Goal: Obtain resource: Obtain resource

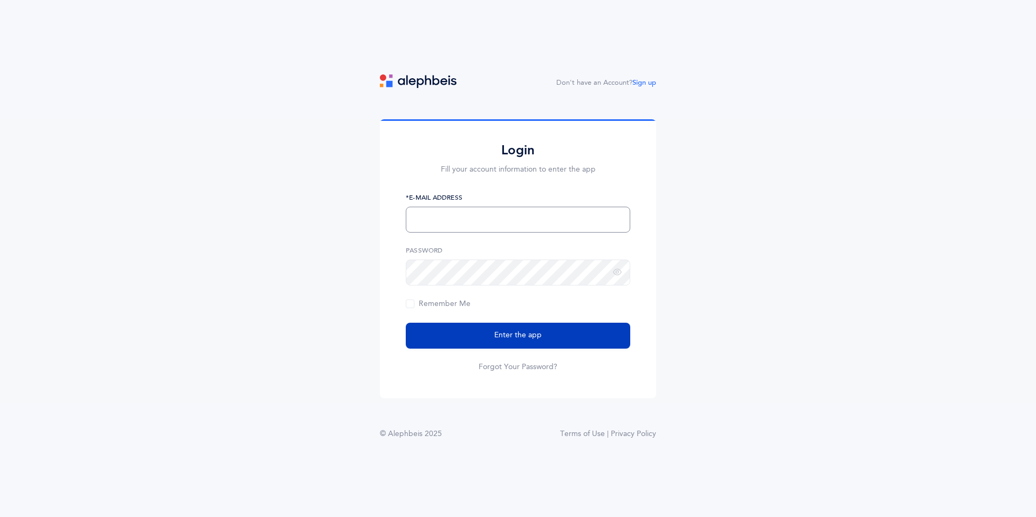
type input "[EMAIL_ADDRESS][DOMAIN_NAME]"
click at [526, 339] on span "Enter the app" at bounding box center [517, 335] width 47 height 11
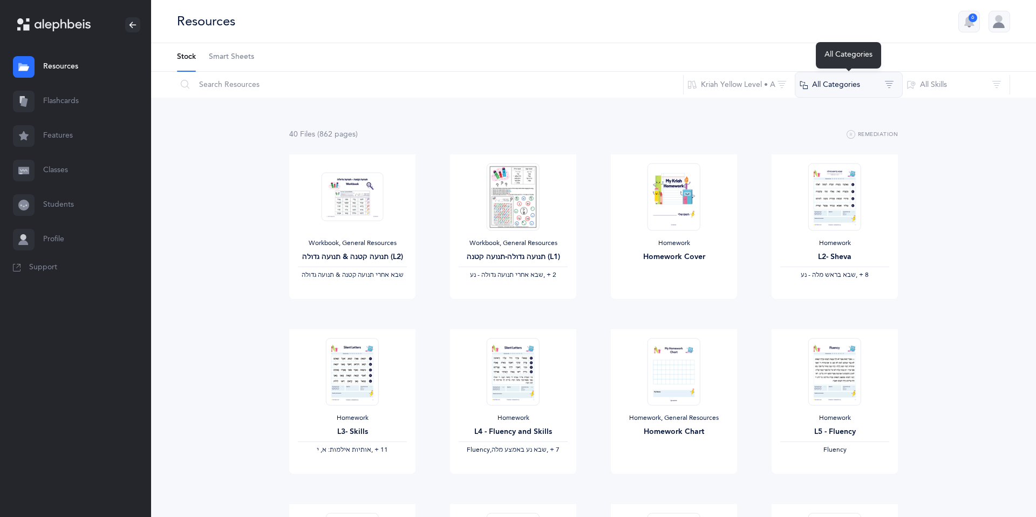
click at [890, 81] on button "All Categories" at bounding box center [849, 85] width 108 height 26
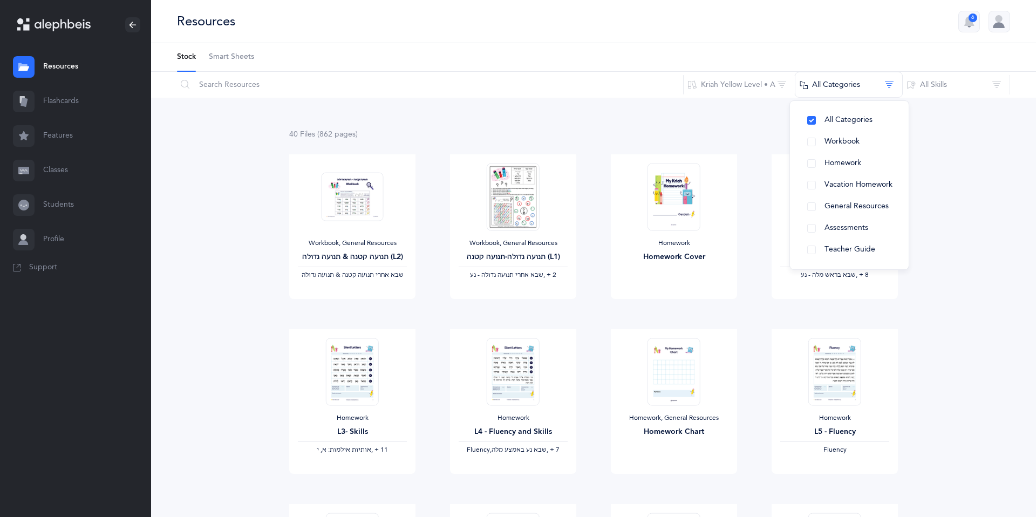
click at [65, 67] on link "Resources" at bounding box center [75, 67] width 151 height 35
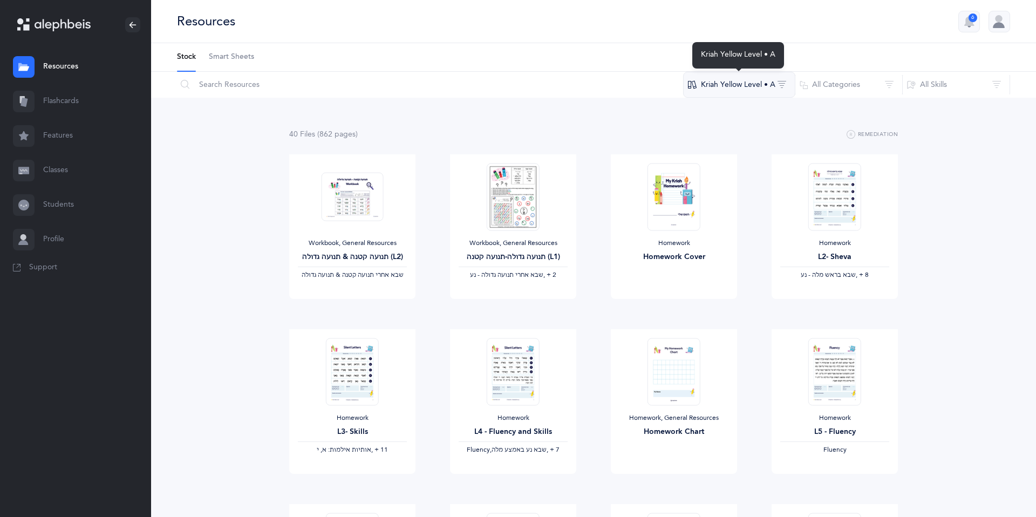
click at [694, 84] on button "Kriah Yellow Level • A" at bounding box center [739, 85] width 112 height 26
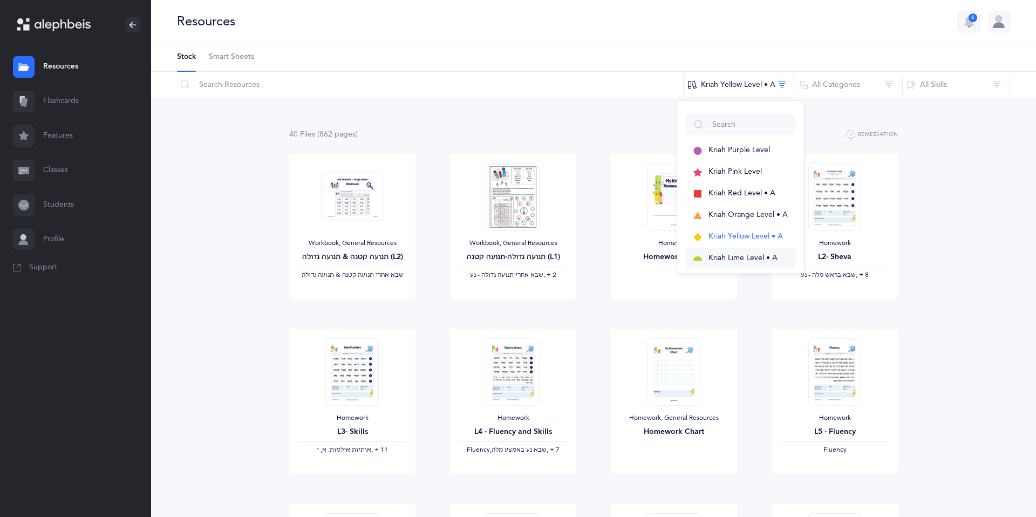
click at [729, 257] on span "Kriah Lime Level • A" at bounding box center [743, 258] width 69 height 9
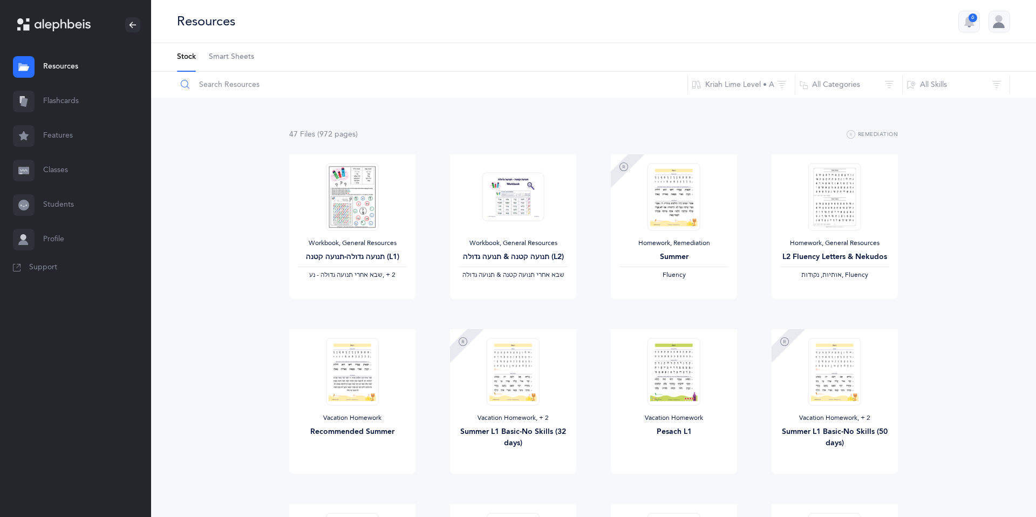
click at [237, 87] on input "text" at bounding box center [432, 85] width 512 height 26
type input "homework"
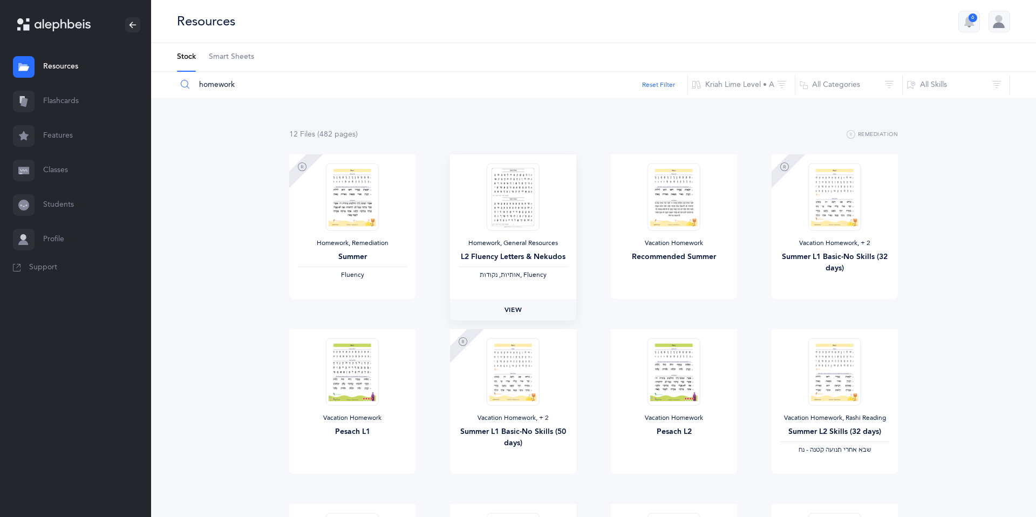
click at [513, 309] on span "View" at bounding box center [513, 310] width 17 height 10
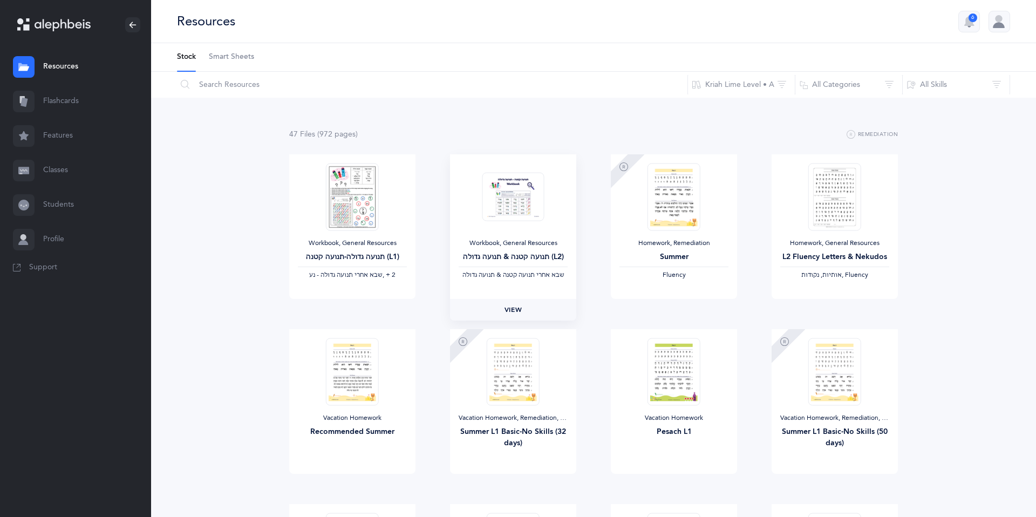
click at [468, 274] on span "View" at bounding box center [513, 310] width 17 height 10
click at [468, 84] on button "Kriah Lime Level • A" at bounding box center [742, 85] width 108 height 26
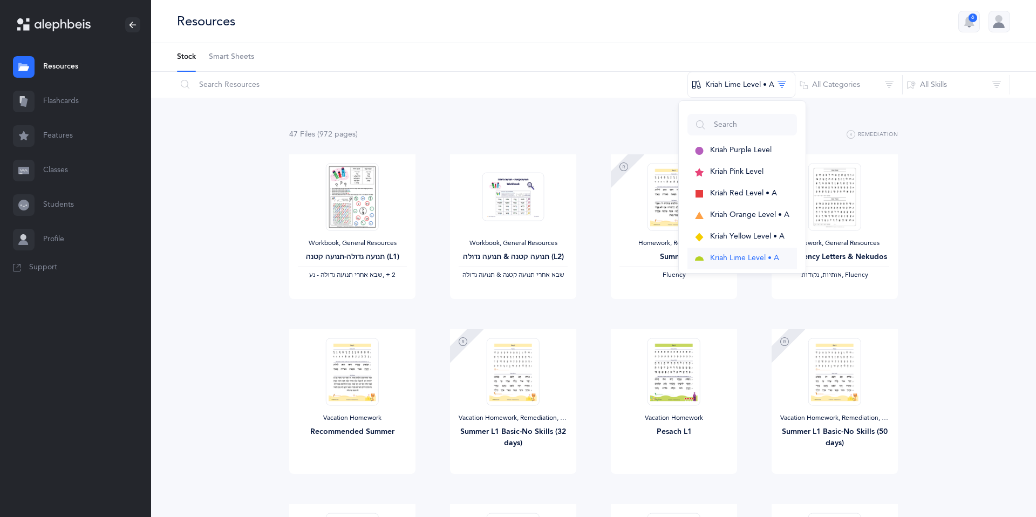
click at [468, 257] on span "Kriah Lime Level • A" at bounding box center [744, 258] width 69 height 9
click at [468, 274] on span "View" at bounding box center [673, 310] width 17 height 10
